Goal: Information Seeking & Learning: Learn about a topic

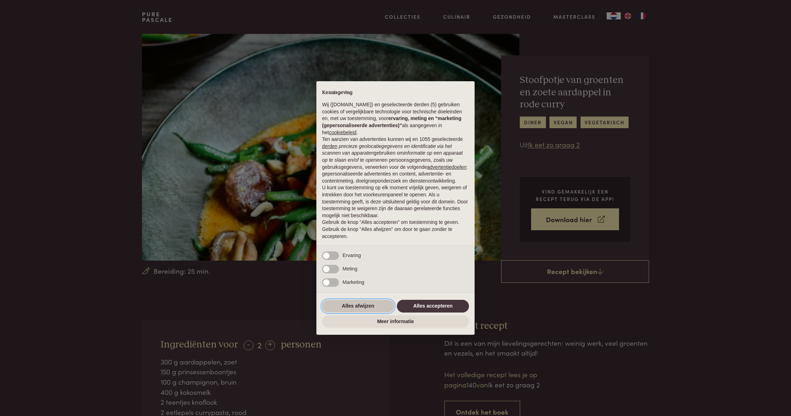
click at [351, 307] on button "Alles afwijzen" at bounding box center [358, 306] width 72 height 13
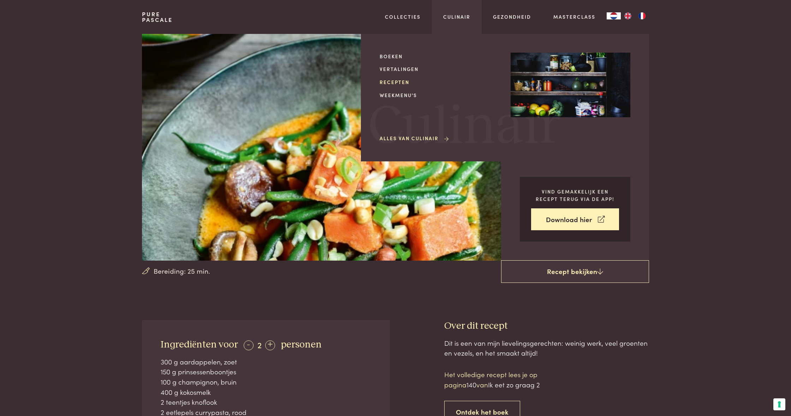
click at [398, 80] on link "Recepten" at bounding box center [440, 81] width 120 height 7
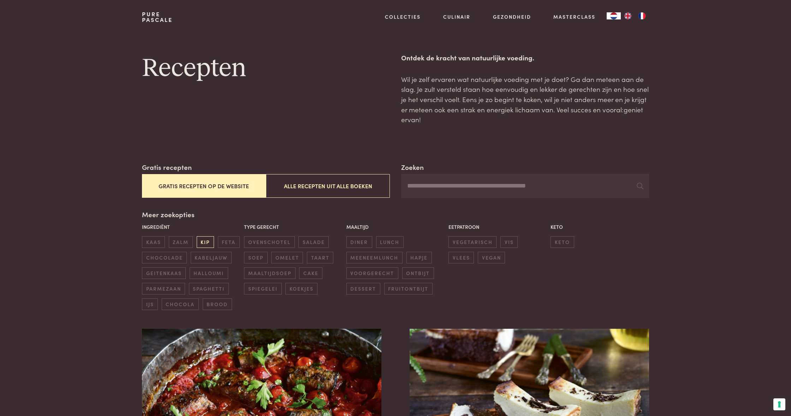
click at [202, 238] on span "kip" at bounding box center [205, 242] width 17 height 12
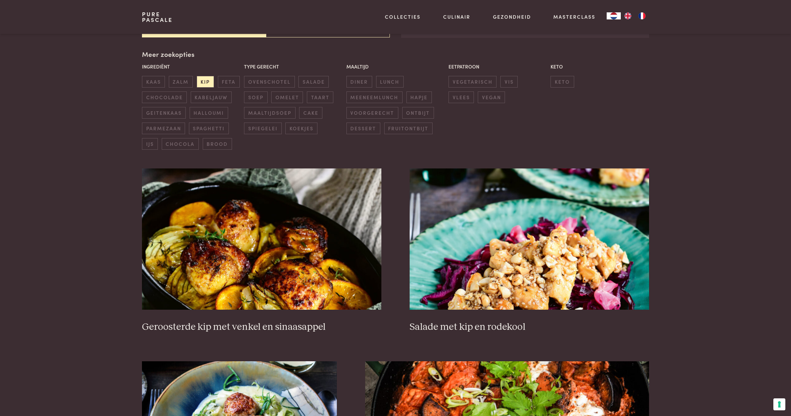
scroll to position [161, 0]
click at [217, 92] on span "kabeljauw" at bounding box center [211, 97] width 41 height 12
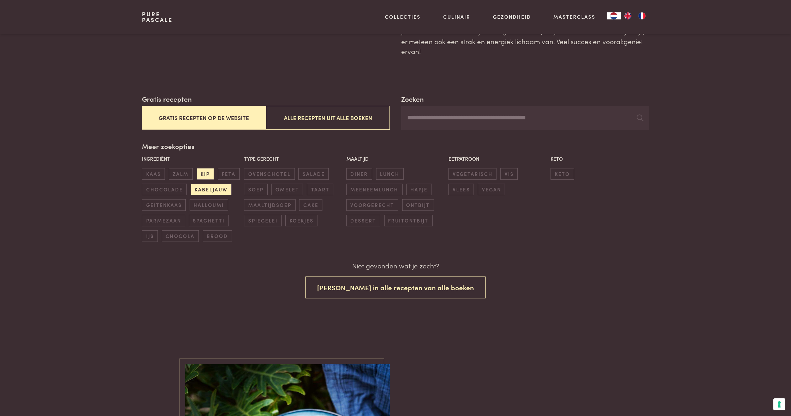
scroll to position [68, 0]
click at [278, 171] on span "ovenschotel" at bounding box center [269, 174] width 51 height 12
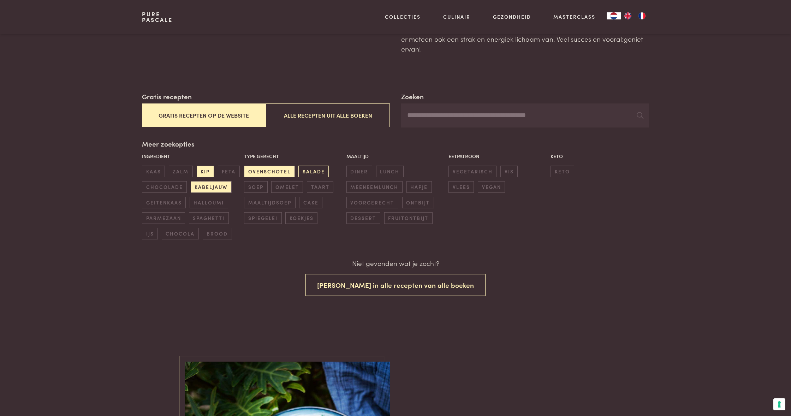
scroll to position [68, 0]
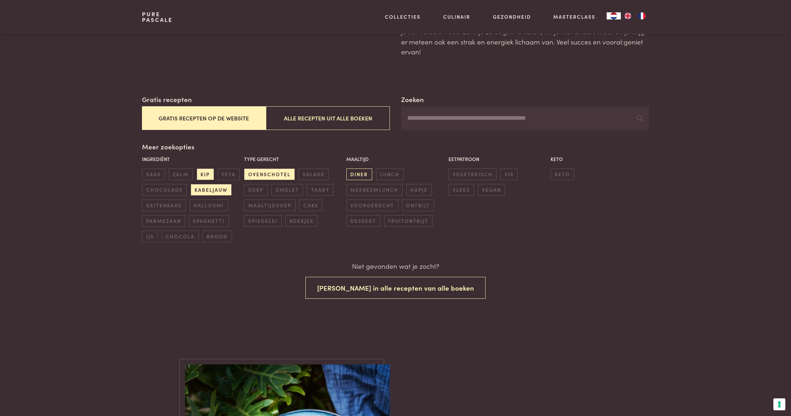
click at [361, 175] on span "diner" at bounding box center [360, 174] width 26 height 12
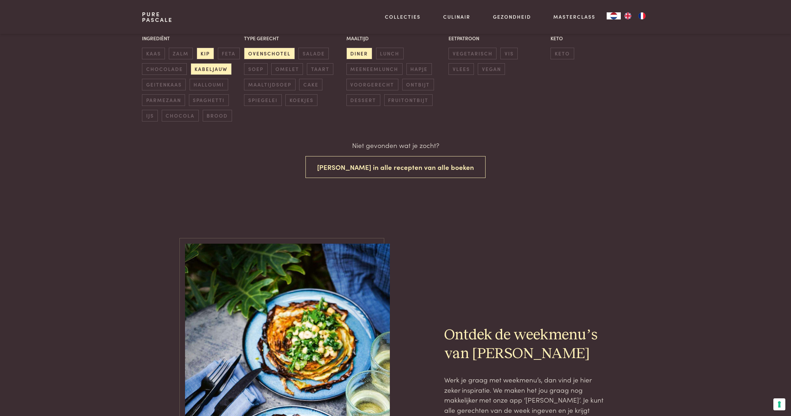
scroll to position [189, 0]
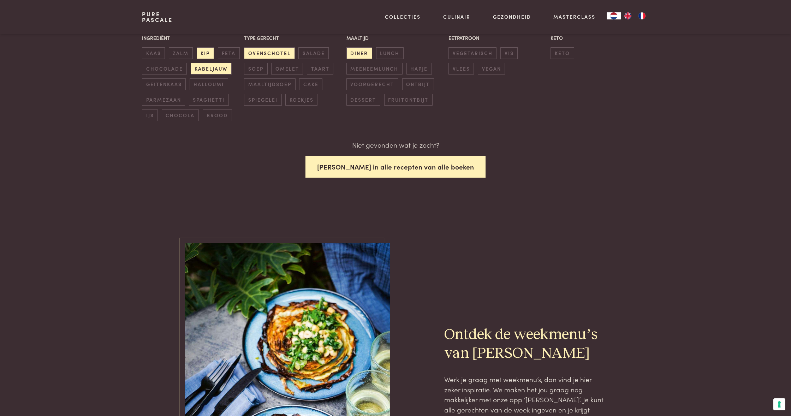
click at [413, 165] on button "Zoek in alle recepten van alle boeken" at bounding box center [396, 167] width 180 height 22
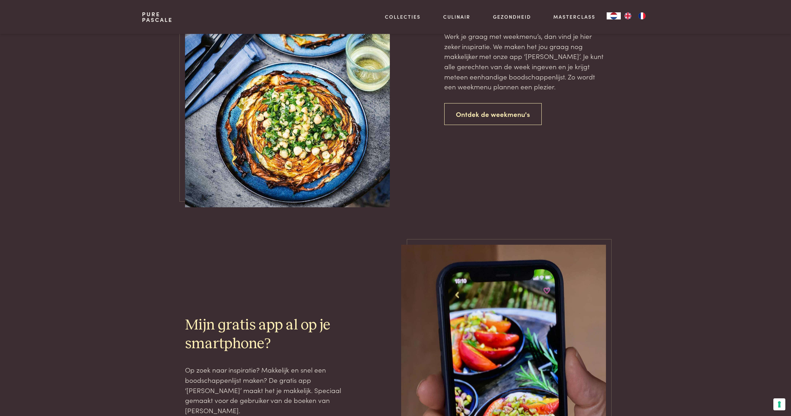
scroll to position [533, 0]
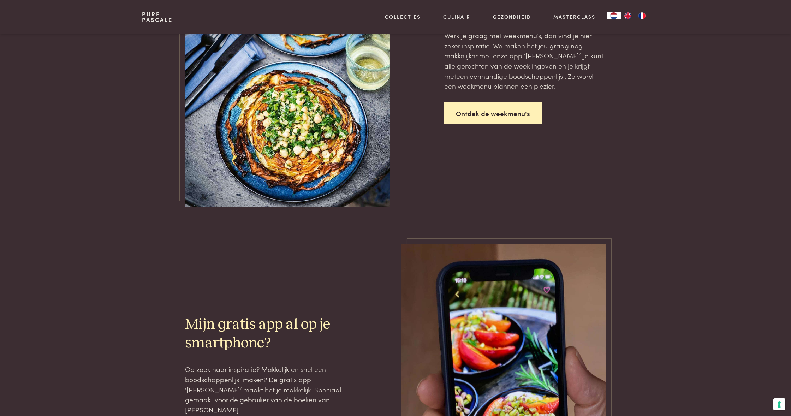
click at [507, 111] on link "Ontdek de weekmenu's" at bounding box center [492, 113] width 97 height 22
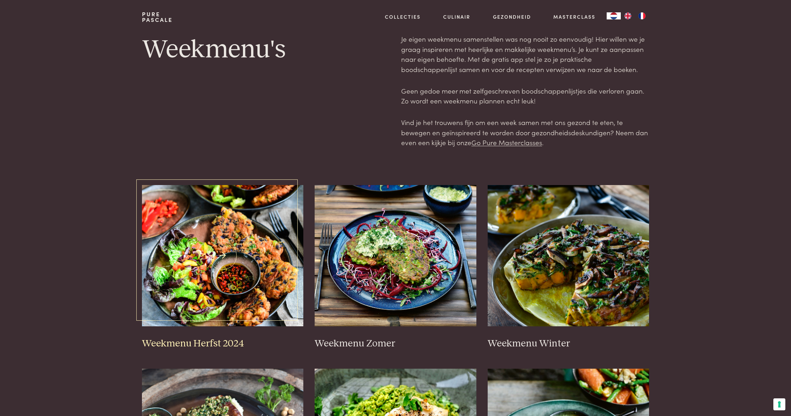
click at [201, 339] on h3 "Weekmenu Herfst 2024" at bounding box center [223, 344] width 162 height 12
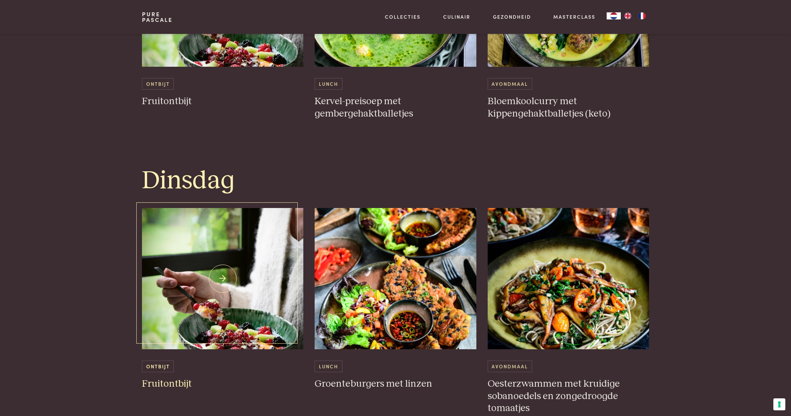
scroll to position [523, 0]
click at [552, 111] on h3 "Bloemkoolcurry met kippengehaktballetjes (keto)" at bounding box center [569, 107] width 162 height 24
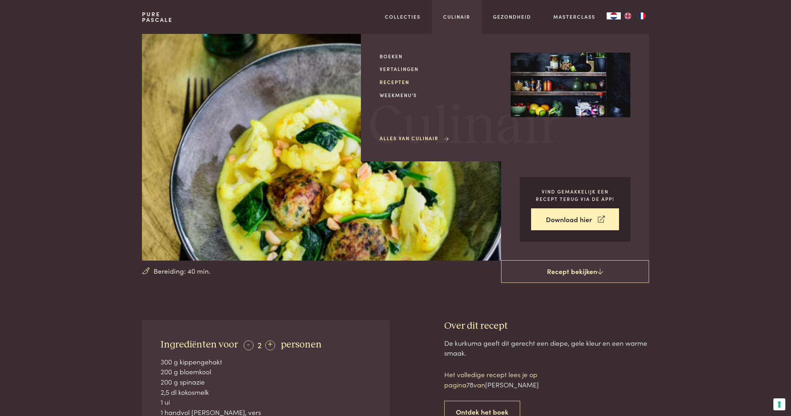
click at [395, 82] on link "Recepten" at bounding box center [440, 81] width 120 height 7
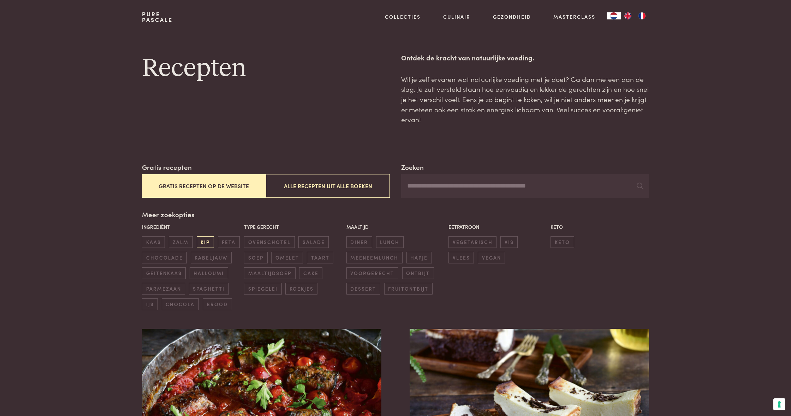
click at [208, 241] on span "kip" at bounding box center [205, 242] width 17 height 12
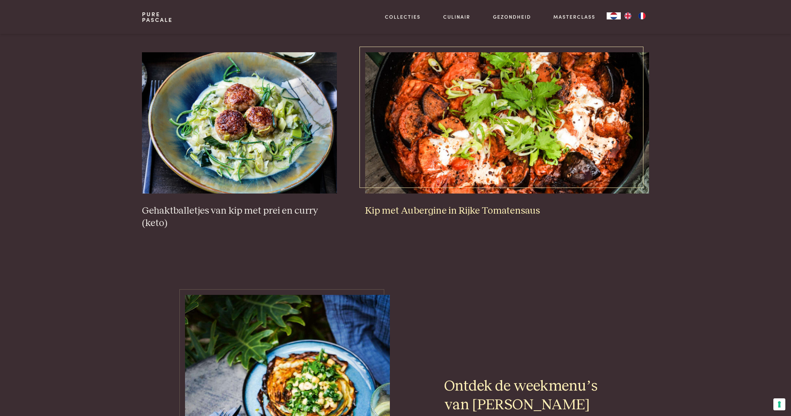
scroll to position [470, 0]
click at [449, 206] on h3 "Kip met Aubergine in Rijke Tomatensaus" at bounding box center [507, 211] width 284 height 12
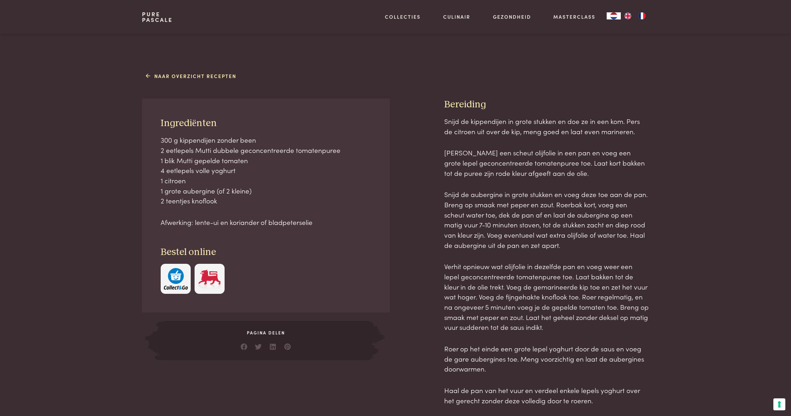
scroll to position [58, 0]
